Goal: Transaction & Acquisition: Book appointment/travel/reservation

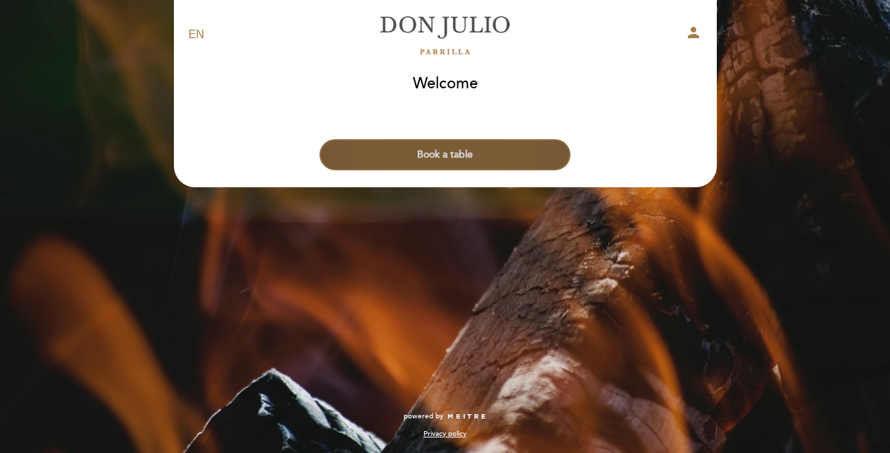
click at [434, 155] on button "Book a table" at bounding box center [445, 154] width 251 height 31
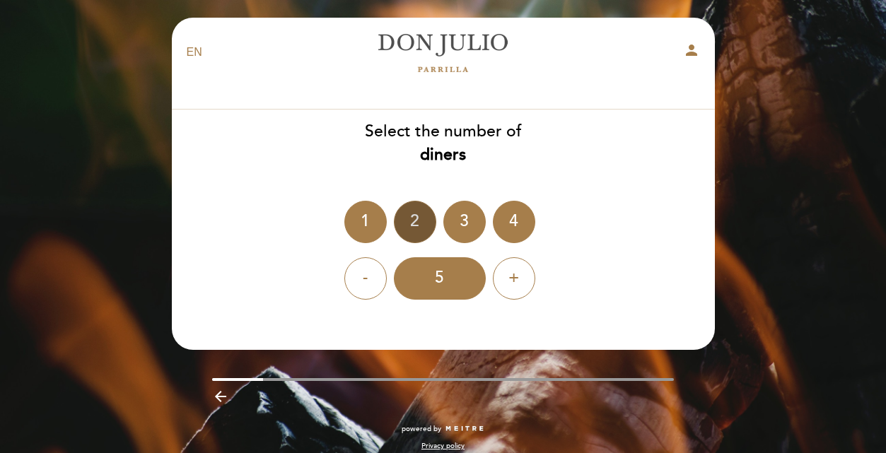
click at [413, 222] on div "2" at bounding box center [415, 222] width 42 height 42
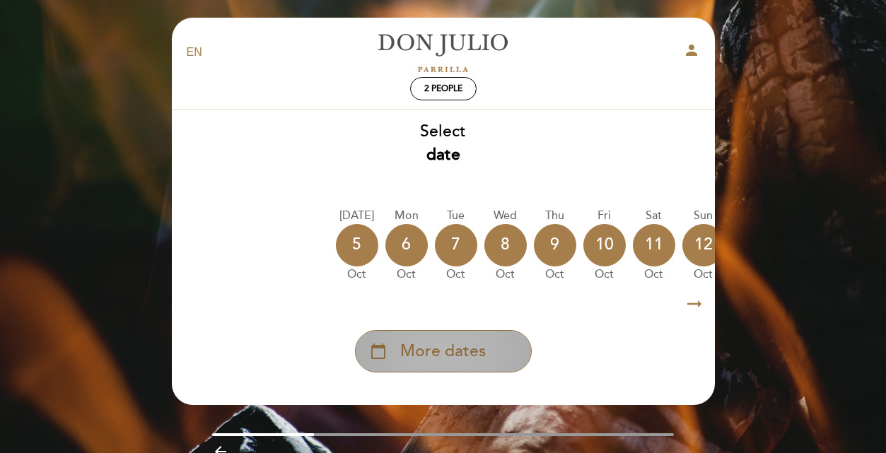
click at [434, 356] on span "More dates" at bounding box center [443, 351] width 86 height 23
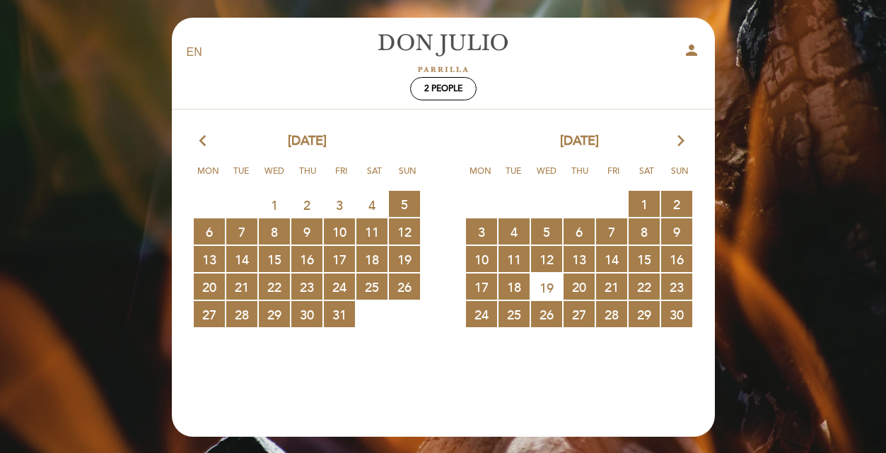
click at [680, 141] on icon "arrow_forward_ios" at bounding box center [681, 141] width 13 height 18
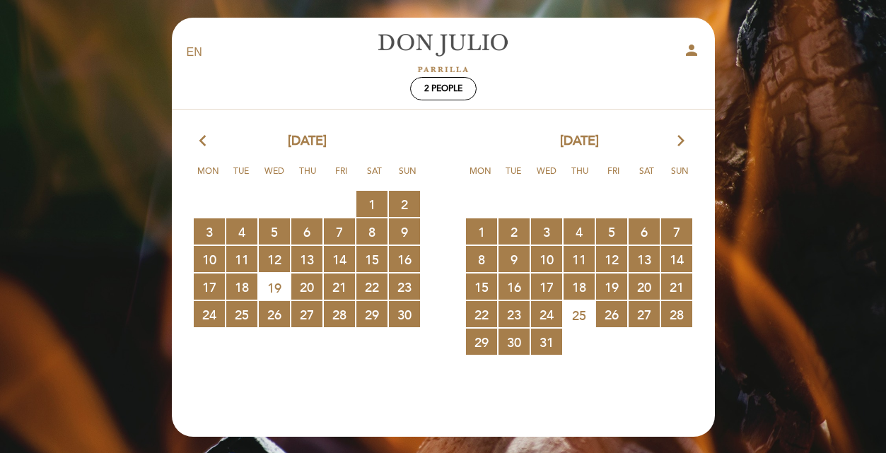
click at [680, 141] on icon "arrow_forward_ios" at bounding box center [681, 141] width 13 height 18
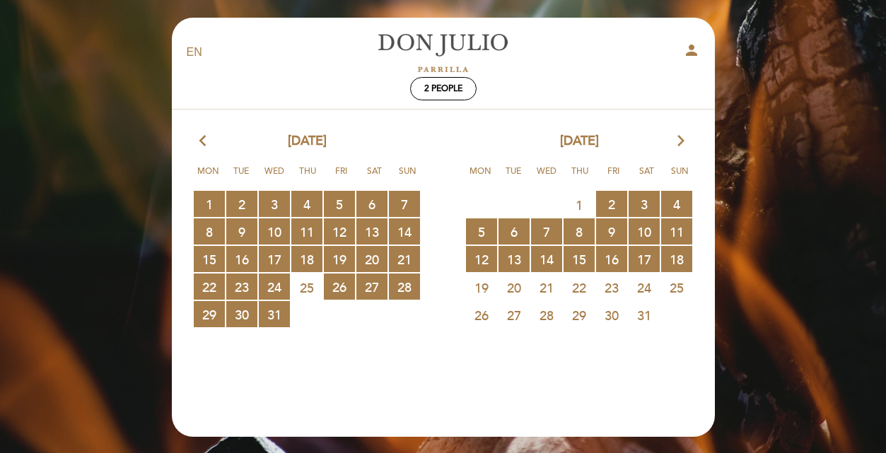
click at [680, 141] on icon "arrow_forward_ios" at bounding box center [681, 141] width 13 height 18
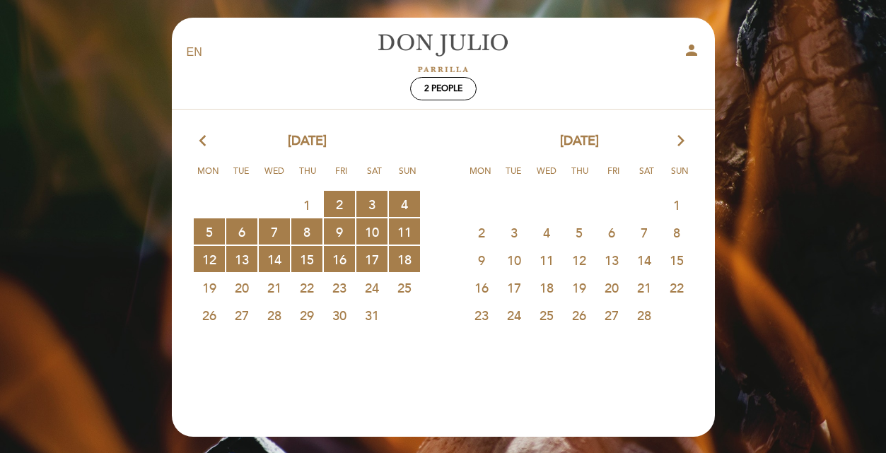
click at [577, 309] on span "26" at bounding box center [579, 315] width 31 height 26
click at [402, 254] on span "18 RESERVATIONS AVAILABLE" at bounding box center [404, 259] width 31 height 26
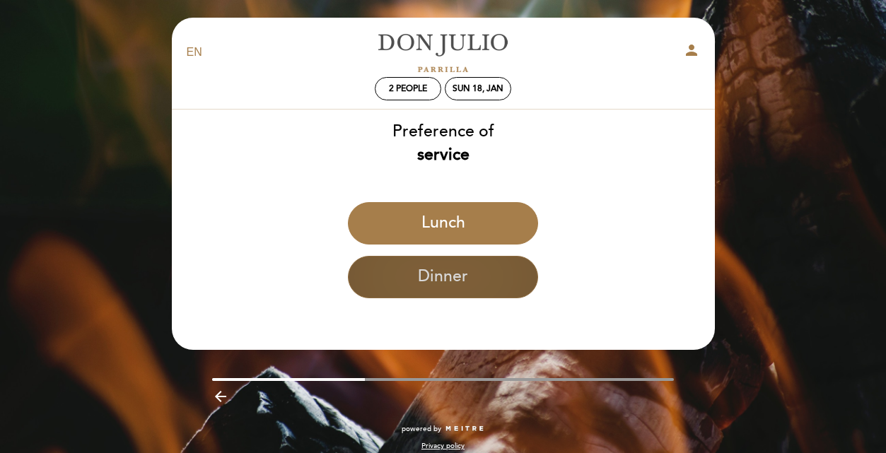
click at [408, 289] on button "Dinner" at bounding box center [443, 277] width 190 height 42
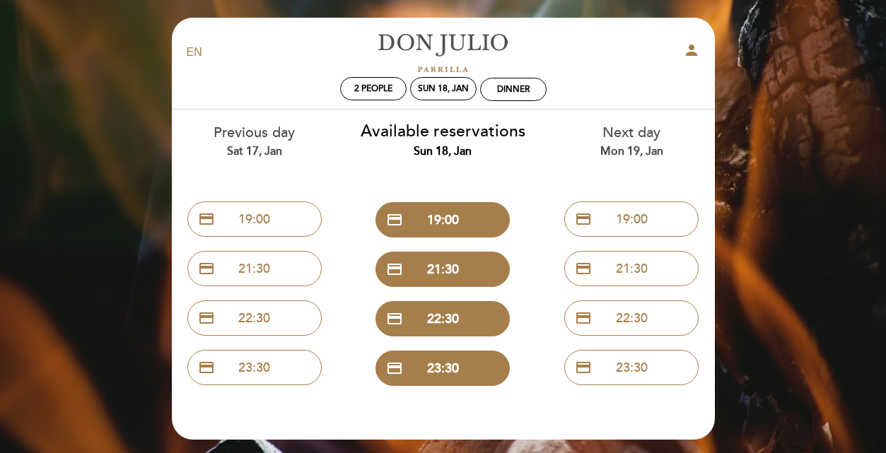
click at [786, 151] on div "EN ES PT [PERSON_NAME] person 2 people Sun 18, Jan Dinner Welcome Welcome, Chan…" at bounding box center [443, 277] width 886 height 555
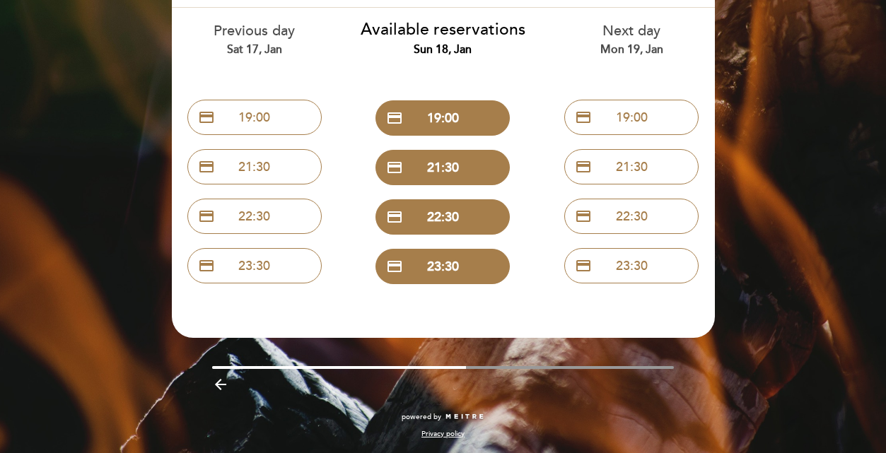
click at [216, 382] on icon "arrow_backward" at bounding box center [220, 384] width 17 height 17
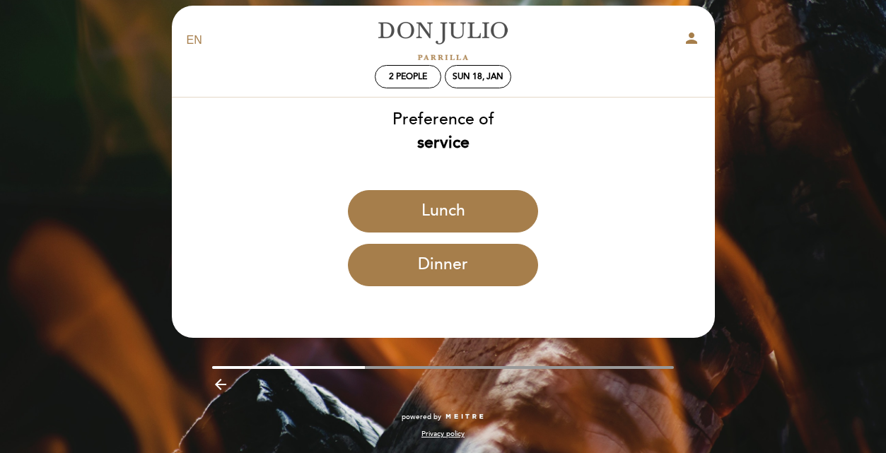
click at [216, 382] on icon "arrow_backward" at bounding box center [220, 384] width 17 height 17
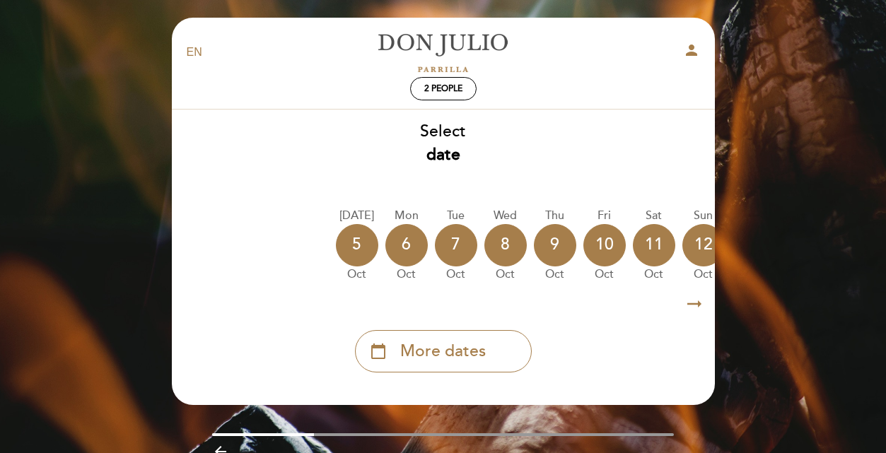
scroll to position [69, 0]
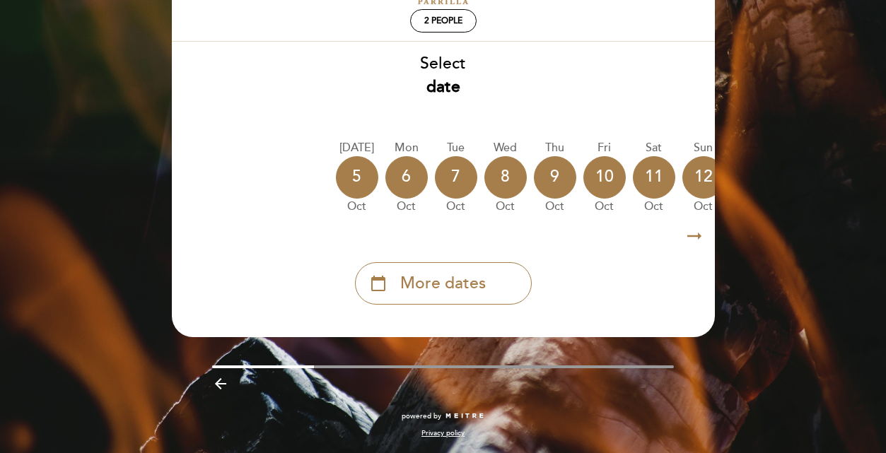
click at [109, 129] on div "EN ES PT [PERSON_NAME] person 2 people Welcome Welcome, Change user Book a tabl…" at bounding box center [443, 192] width 886 height 521
